Goal: Information Seeking & Learning: Learn about a topic

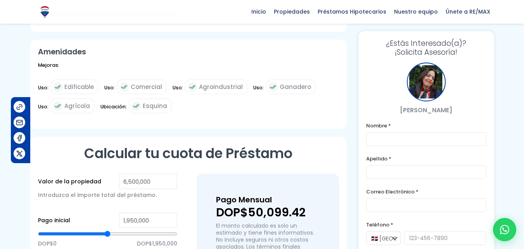
scroll to position [389, 0]
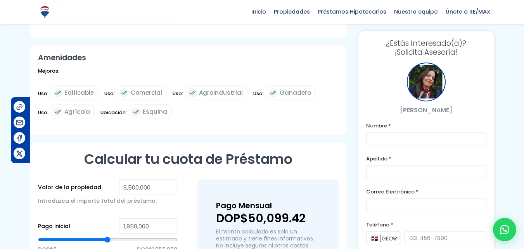
drag, startPoint x: 451, startPoint y: 108, endPoint x: 404, endPoint y: 110, distance: 47.0
click at [404, 110] on p "[PERSON_NAME]" at bounding box center [426, 110] width 120 height 10
click at [418, 110] on p "[PERSON_NAME]" at bounding box center [426, 110] width 120 height 10
drag, startPoint x: 436, startPoint y: 111, endPoint x: 397, endPoint y: 109, distance: 38.9
click at [397, 109] on p "[PERSON_NAME]" at bounding box center [426, 110] width 120 height 10
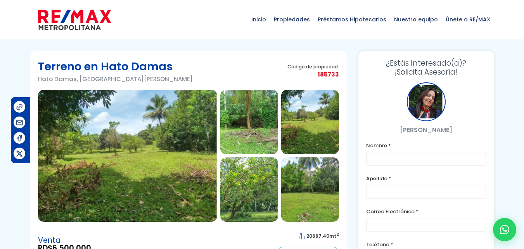
scroll to position [39, 0]
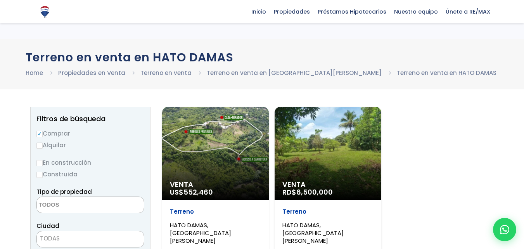
select select
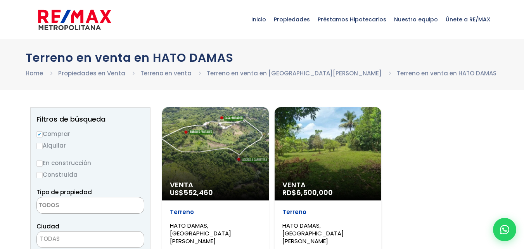
scroll to position [39, 0]
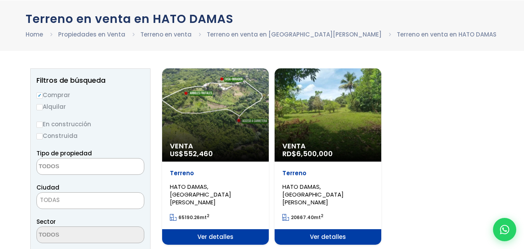
click at [223, 107] on div "Venta US$ 552,460" at bounding box center [215, 114] width 107 height 93
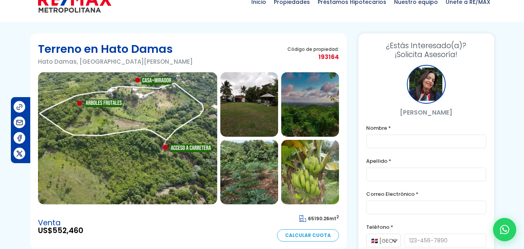
scroll to position [56, 0]
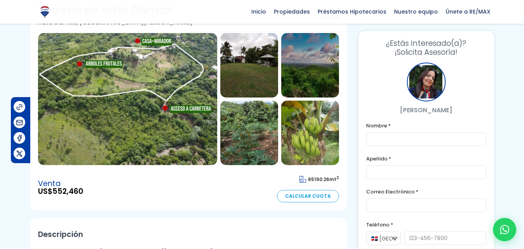
click at [197, 186] on div "Venta US$ 552,460 65190.26 mt 2 Calcular Cuota" at bounding box center [188, 187] width 301 height 29
